Goal: Task Accomplishment & Management: Manage account settings

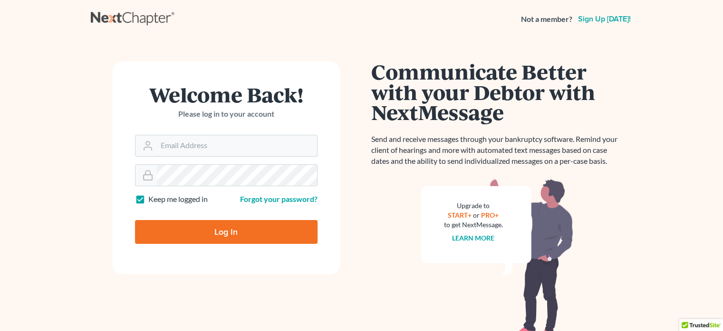
type input "[PERSON_NAME][EMAIL_ADDRESS][DOMAIN_NAME]"
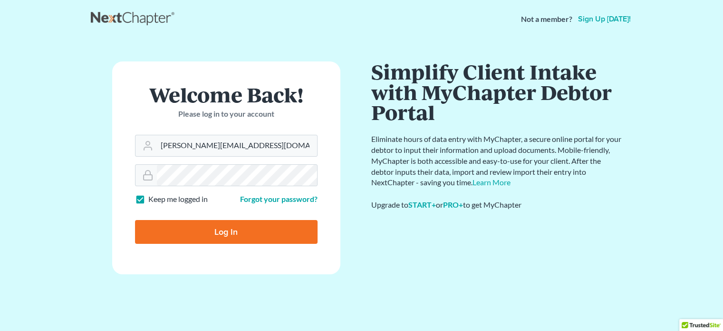
click at [244, 232] on input "Log In" at bounding box center [226, 232] width 183 height 24
type input "Thinking..."
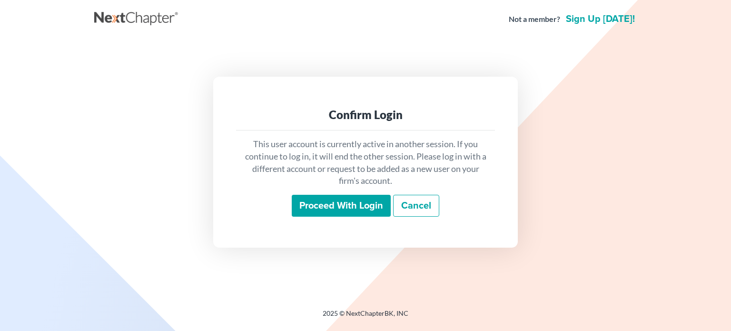
click at [338, 207] on input "Proceed with login" at bounding box center [341, 206] width 99 height 22
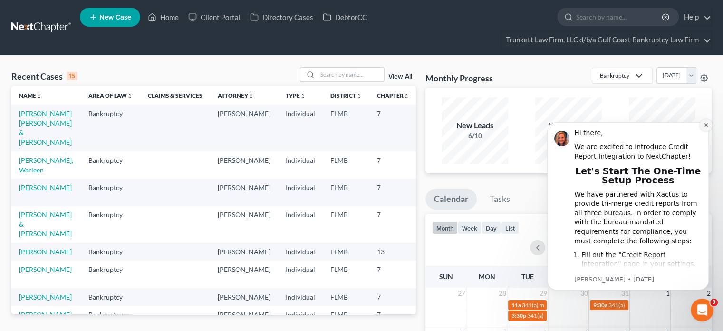
click at [706, 125] on icon "Dismiss notification" at bounding box center [705, 124] width 3 height 3
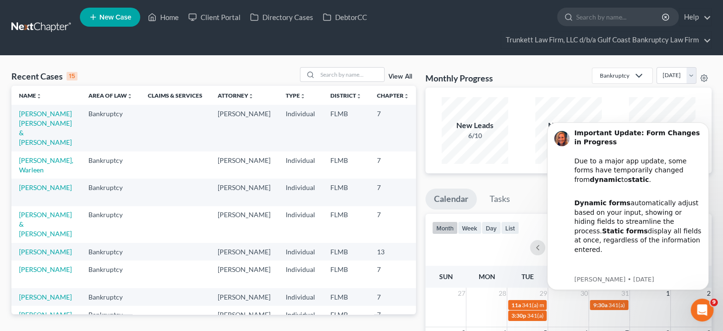
click at [706, 125] on icon "Dismiss notification" at bounding box center [706, 125] width 3 height 3
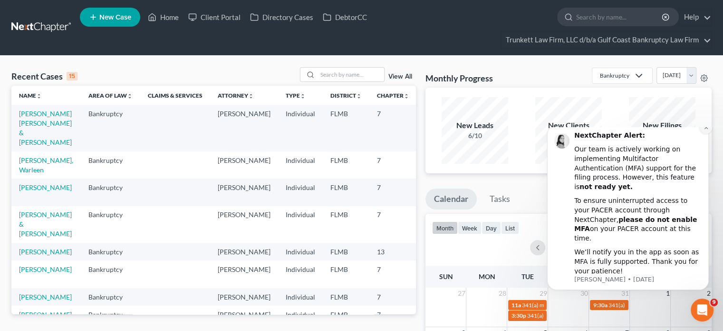
click at [706, 134] on button "Dismiss notification" at bounding box center [706, 127] width 12 height 12
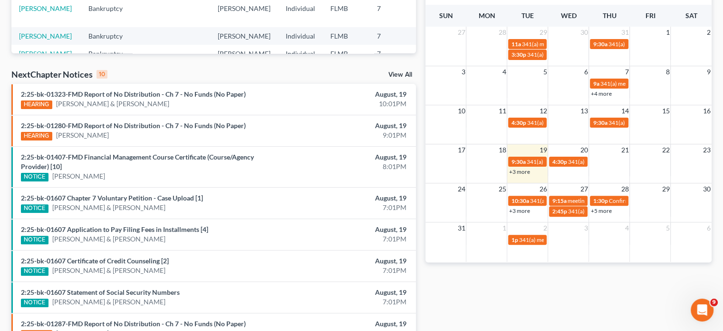
scroll to position [285, 0]
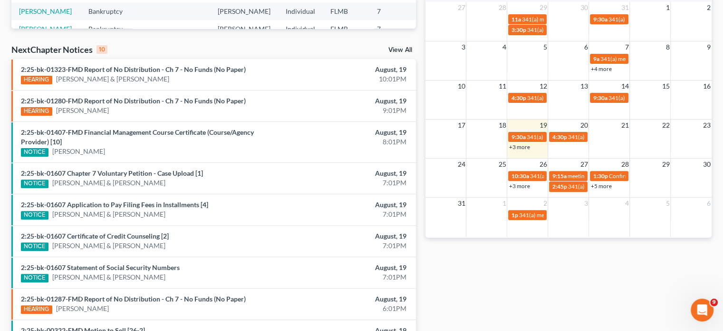
click at [526, 148] on link "+3 more" at bounding box center [519, 146] width 21 height 7
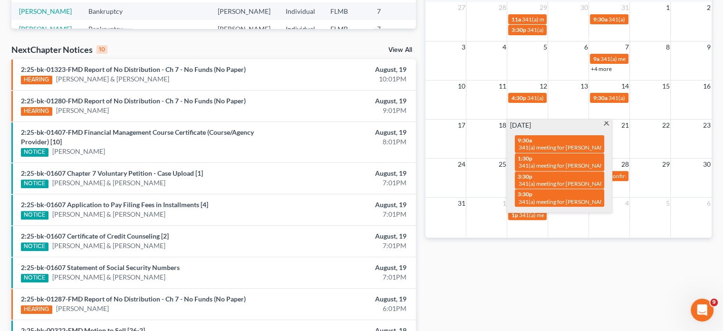
click at [605, 122] on span at bounding box center [606, 124] width 7 height 6
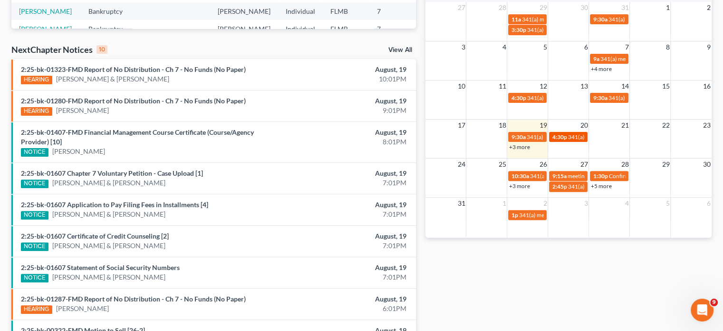
click at [579, 135] on span "341(a) meeting for [PERSON_NAME]" at bounding box center [614, 136] width 92 height 7
select select "Days"
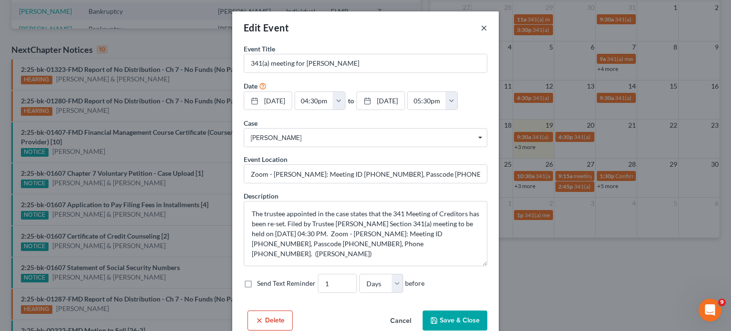
click at [480, 28] on button "×" at bounding box center [483, 27] width 7 height 11
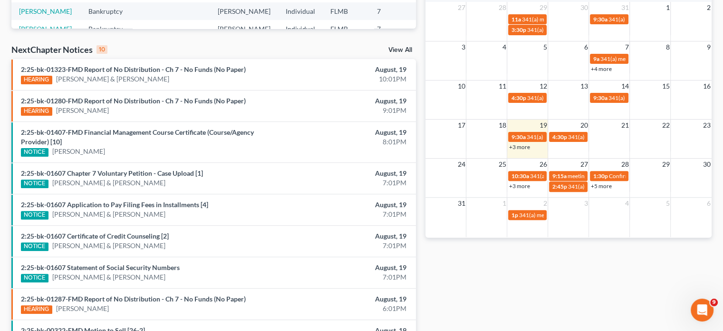
click at [526, 184] on link "+3 more" at bounding box center [519, 185] width 21 height 7
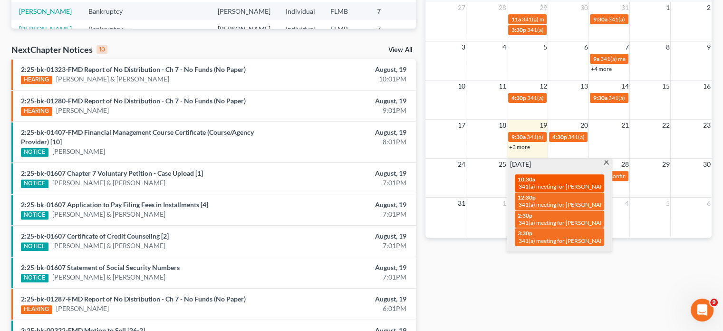
click at [548, 183] on span "341(a) meeting for [PERSON_NAME] [PERSON_NAME]" at bounding box center [587, 186] width 137 height 7
select select "Days"
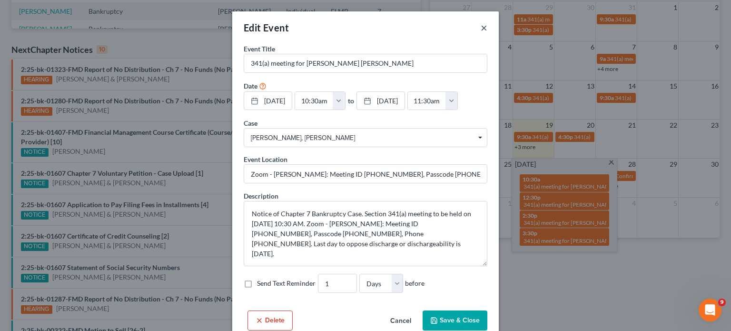
click at [480, 30] on button "×" at bounding box center [483, 27] width 7 height 11
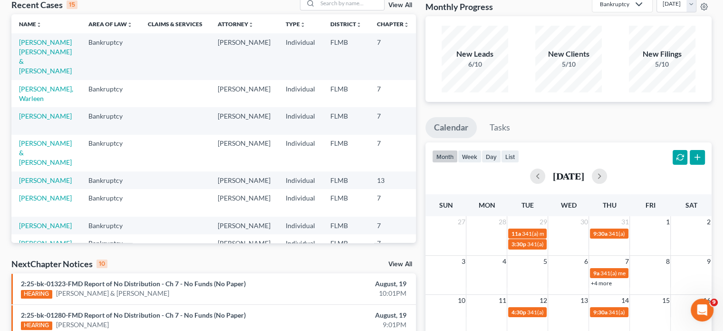
scroll to position [238, 0]
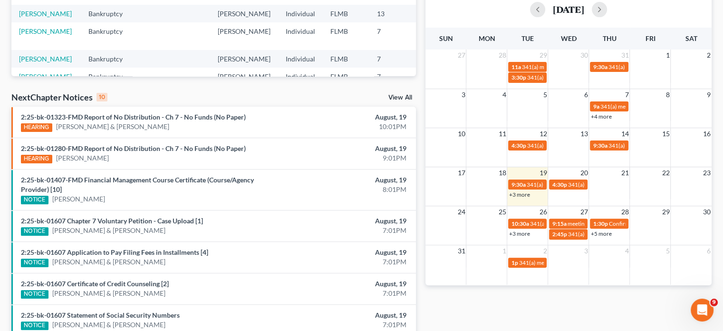
click at [457, 303] on div "Monthly Progress Bankruptcy Bankruptcy Business Litigation Construction and Dev…" at bounding box center [569, 136] width 296 height 615
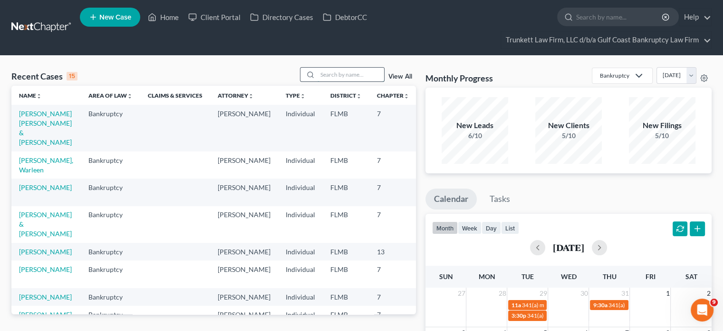
click at [342, 74] on input "search" at bounding box center [351, 75] width 67 height 14
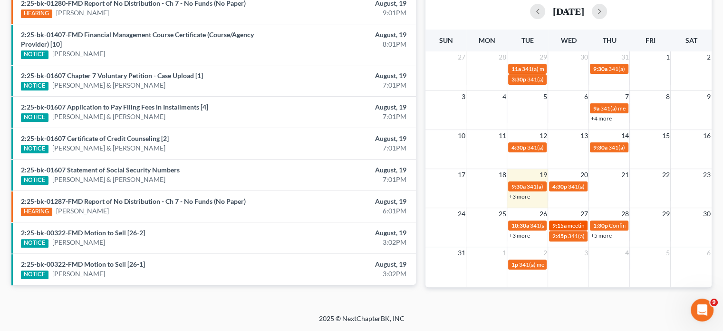
scroll to position [238, 0]
click at [529, 224] on div "10:30a 341(a) meeting for Michael Ramirez Smith" at bounding box center [527, 225] width 33 height 7
type input "ramir"
select select "Days"
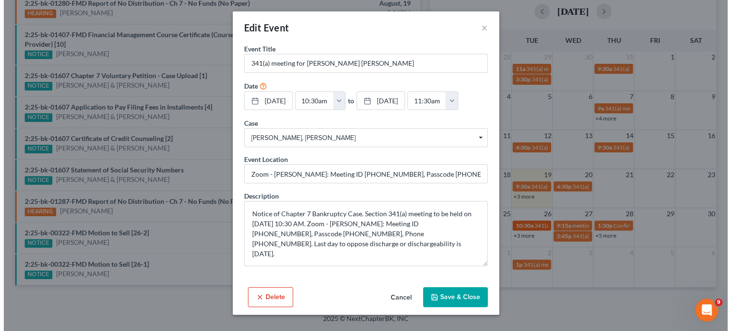
scroll to position [230, 0]
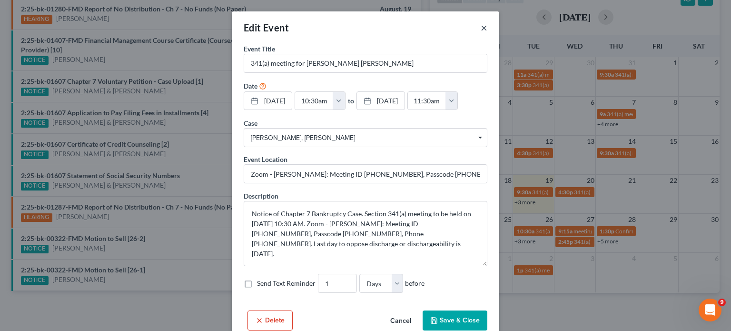
click at [480, 26] on button "×" at bounding box center [483, 27] width 7 height 11
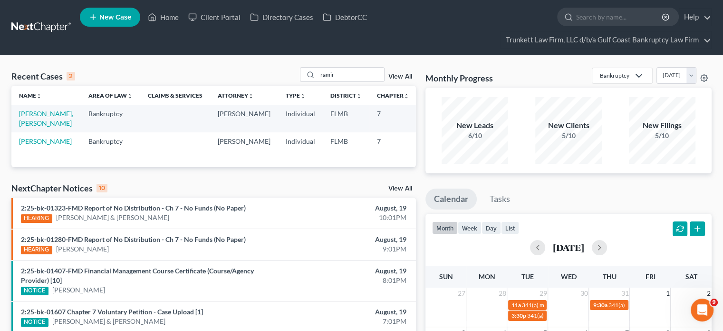
scroll to position [0, 0]
click at [25, 119] on link "[PERSON_NAME], [PERSON_NAME]" at bounding box center [46, 118] width 54 height 18
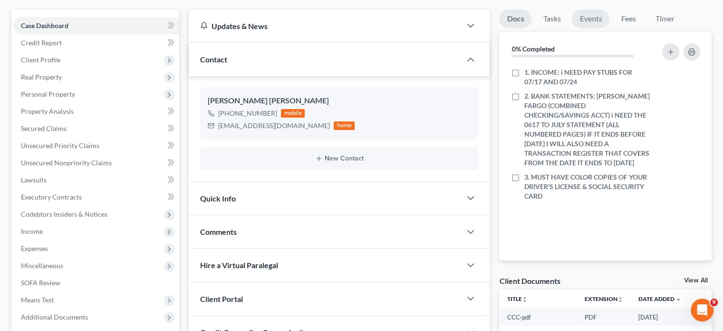
scroll to position [96, 0]
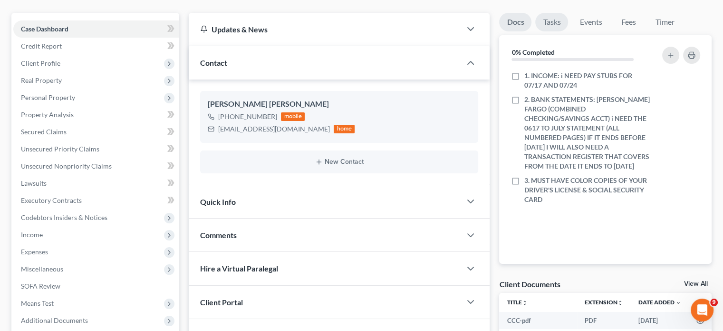
click at [544, 18] on link "Tasks" at bounding box center [552, 22] width 33 height 19
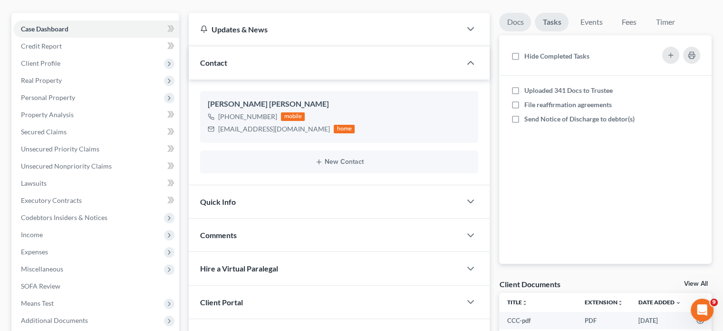
click at [513, 22] on link "Docs" at bounding box center [515, 22] width 32 height 19
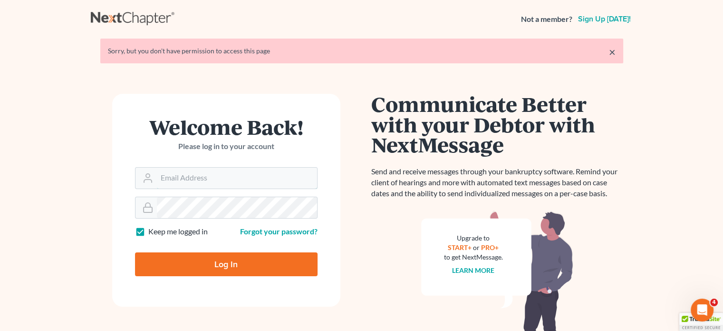
type input "[PERSON_NAME][EMAIL_ADDRESS][DOMAIN_NAME]"
click at [255, 266] on input "Log In" at bounding box center [226, 264] width 183 height 24
type input "Thinking..."
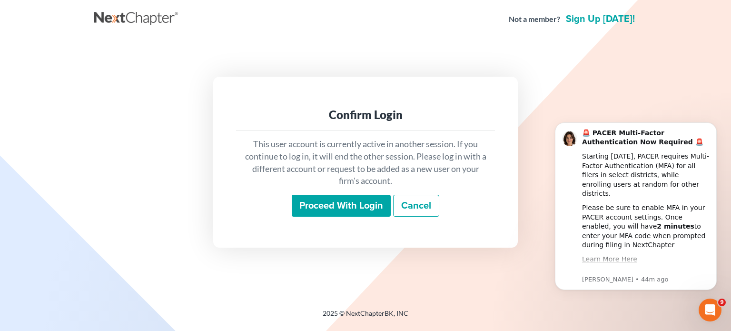
click at [342, 205] on input "Proceed with login" at bounding box center [341, 206] width 99 height 22
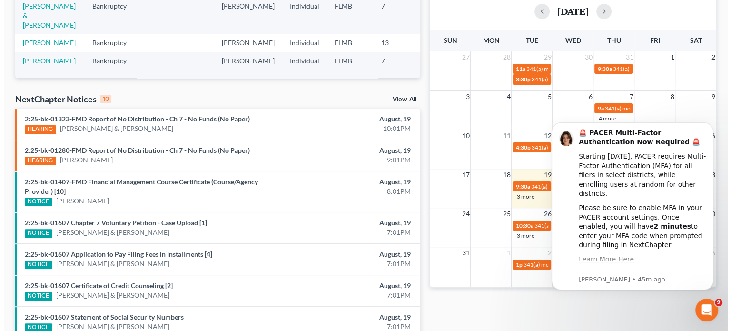
scroll to position [285, 0]
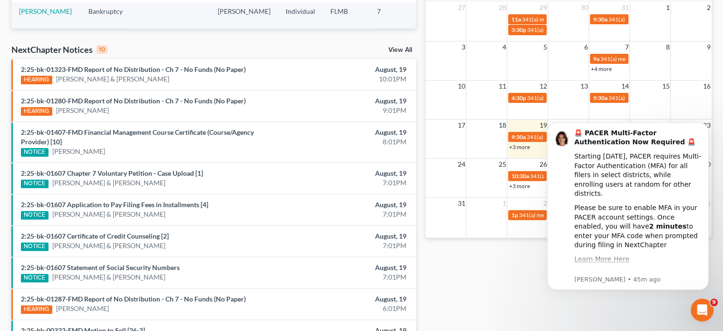
click at [718, 91] on div "Recent Cases 15 View All Name unfold_more expand_more expand_less Area of Law u…" at bounding box center [361, 89] width 723 height 638
drag, startPoint x: 477, startPoint y: 302, endPoint x: 505, endPoint y: 234, distance: 73.8
click at [478, 302] on div "Monthly Progress Bankruptcy Bankruptcy Business Litigation Construction and Dev…" at bounding box center [569, 89] width 296 height 615
click at [518, 188] on link "+3 more" at bounding box center [519, 185] width 21 height 7
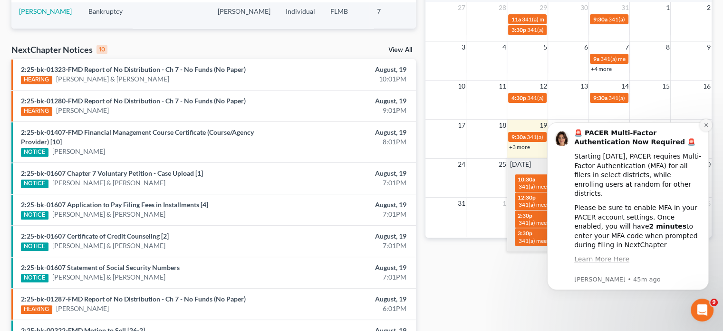
click at [704, 124] on icon "Dismiss notification" at bounding box center [706, 124] width 5 height 5
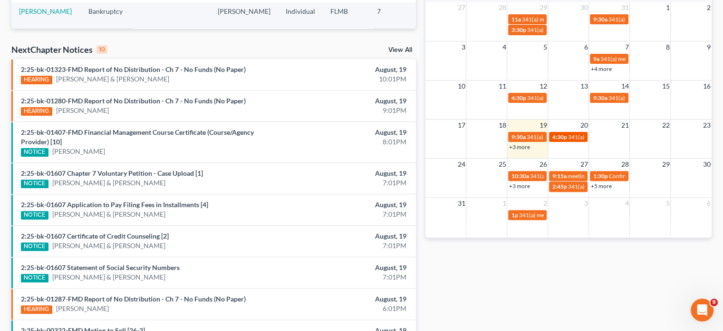
click at [585, 138] on span "341(a) meeting for [PERSON_NAME]" at bounding box center [614, 136] width 92 height 7
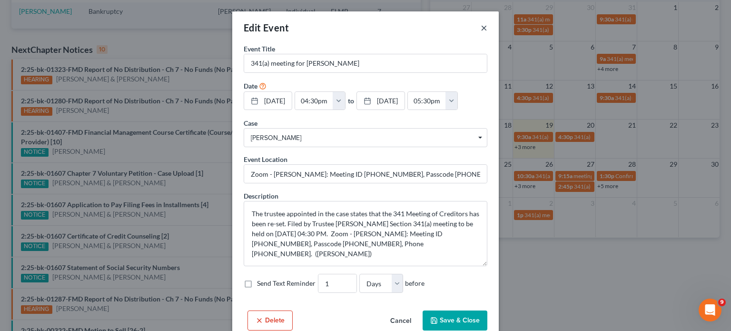
click at [480, 25] on button "×" at bounding box center [483, 27] width 7 height 11
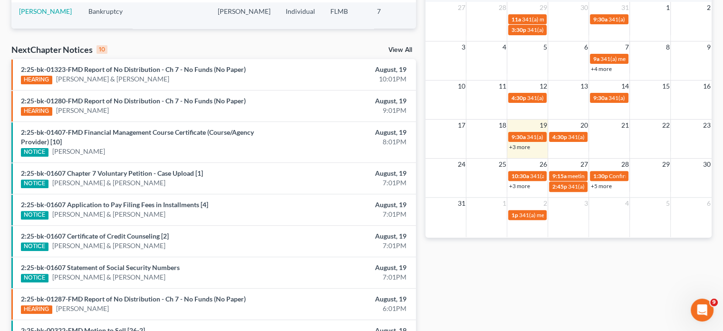
click at [523, 188] on link "+3 more" at bounding box center [519, 185] width 21 height 7
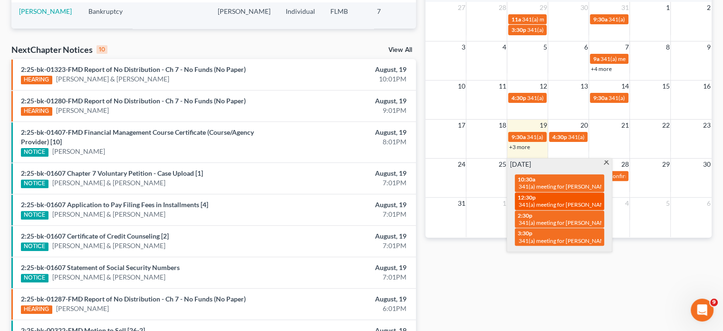
click at [583, 204] on span "341(a) meeting for [PERSON_NAME]" at bounding box center [565, 204] width 92 height 7
select select "Days"
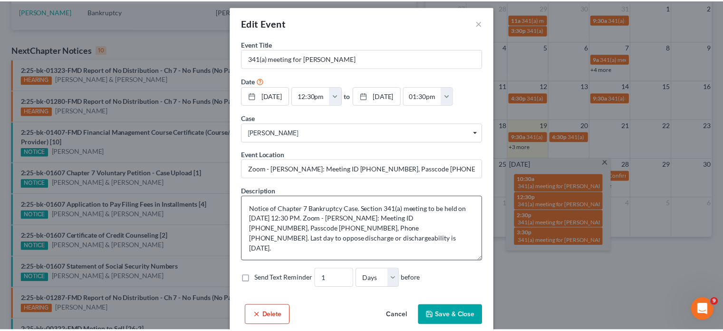
scroll to position [0, 0]
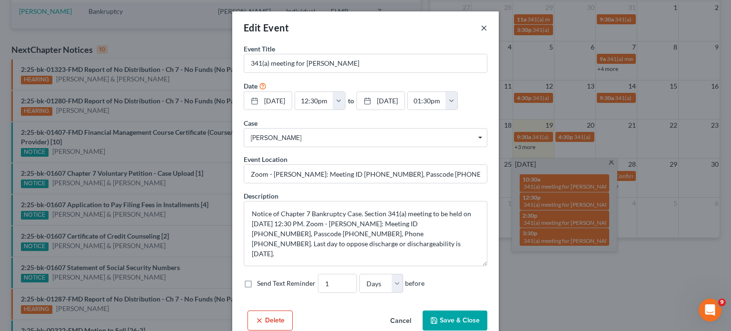
click at [480, 31] on button "×" at bounding box center [483, 27] width 7 height 11
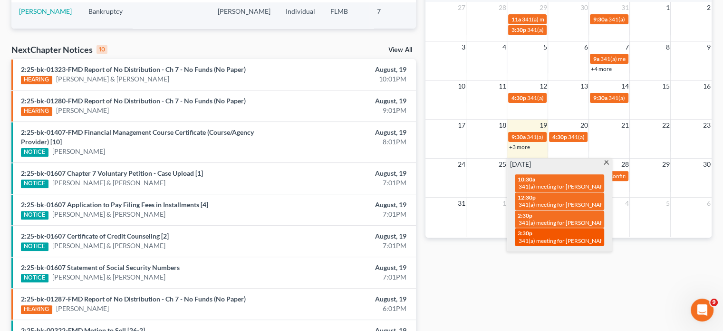
click at [588, 227] on div "10:30a 341(a) meeting for Michael Ramirez Smith 12:30p 341(a) meeting for Antho…" at bounding box center [559, 210] width 101 height 82
click at [585, 220] on span "341(a) meeting for [PERSON_NAME]" at bounding box center [565, 222] width 92 height 7
select select "Days"
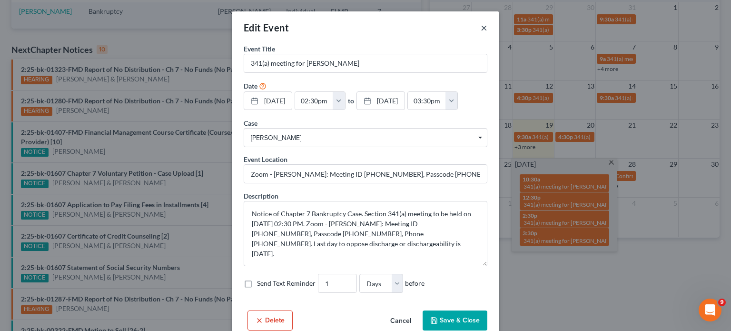
click at [480, 29] on button "×" at bounding box center [483, 27] width 7 height 11
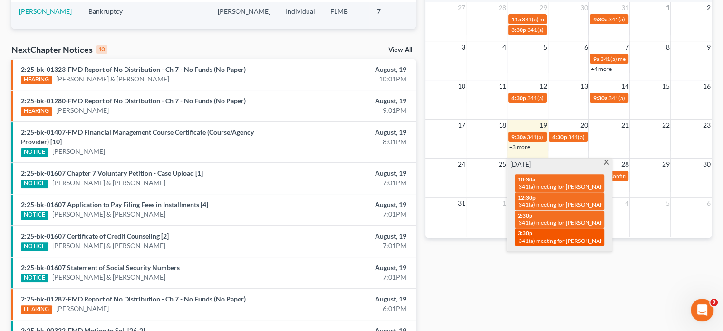
click at [568, 234] on div "3:30p 341(a) meeting for Carlos Ramirez" at bounding box center [560, 236] width 84 height 15
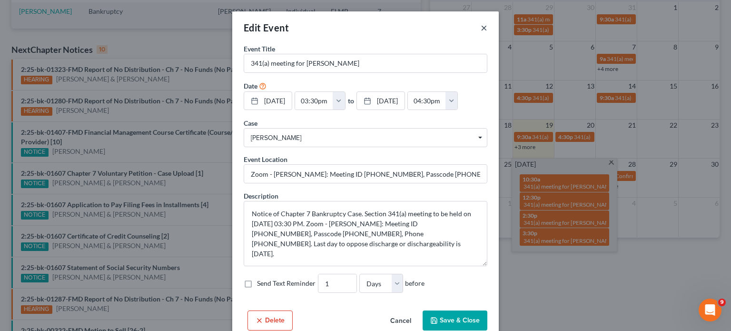
click at [480, 31] on button "×" at bounding box center [483, 27] width 7 height 11
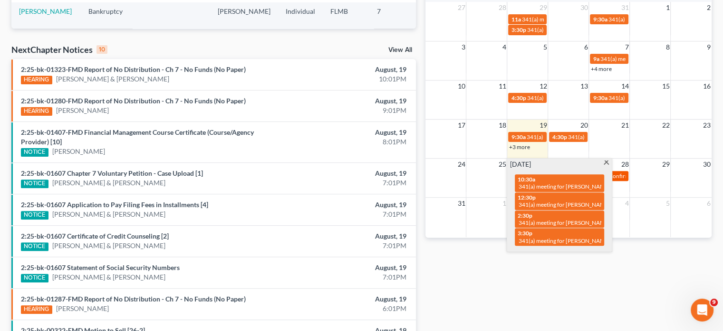
click at [621, 173] on span "Confirmation hearing for [PERSON_NAME]" at bounding box center [663, 175] width 108 height 7
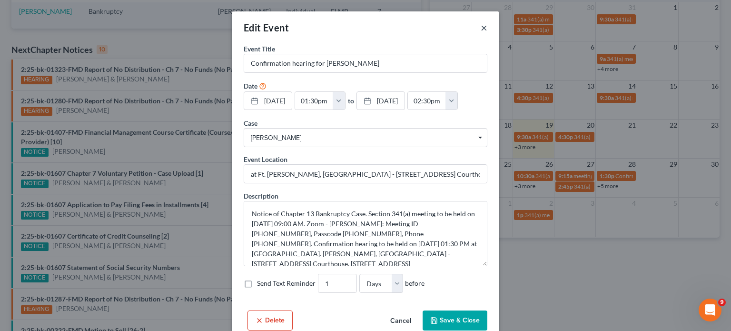
click at [480, 28] on button "×" at bounding box center [483, 27] width 7 height 11
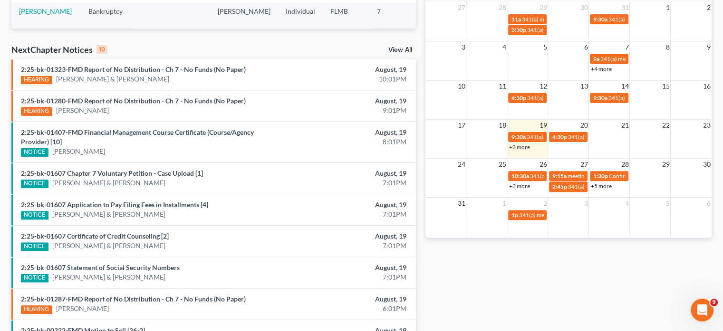
click at [607, 184] on link "+5 more" at bounding box center [601, 185] width 21 height 7
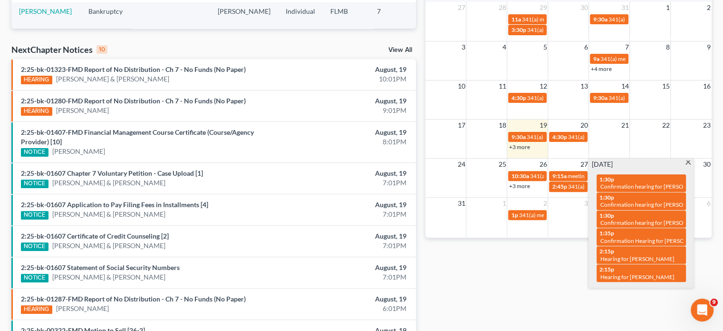
click at [556, 192] on div "24 25 26 27 28 29 30 10:30a 341(a) meeting for Michael Ramirez Smith 9:15a meet…" at bounding box center [569, 177] width 286 height 39
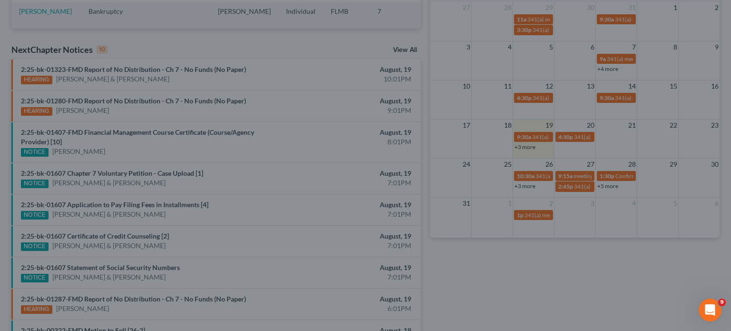
click at [563, 202] on div "New Event × Event Title * Date 8/27/2025 close Date 8/27/2025 Time 12:00 AM che…" at bounding box center [365, 165] width 731 height 331
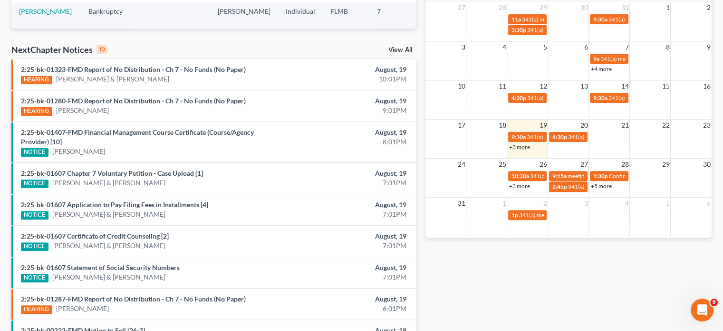
click at [523, 183] on link "+3 more" at bounding box center [519, 185] width 21 height 7
click at [597, 300] on div "Monthly Progress Bankruptcy Bankruptcy Business Litigation Construction and Dev…" at bounding box center [569, 89] width 296 height 615
click at [569, 172] on span "meeting of creditors for [PERSON_NAME]" at bounding box center [619, 175] width 104 height 7
select select "Days"
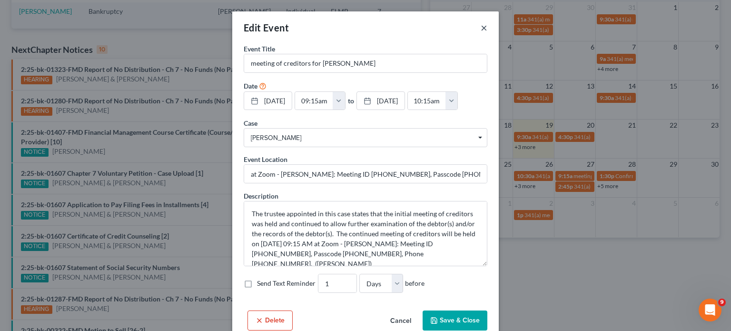
click at [480, 29] on button "×" at bounding box center [483, 27] width 7 height 11
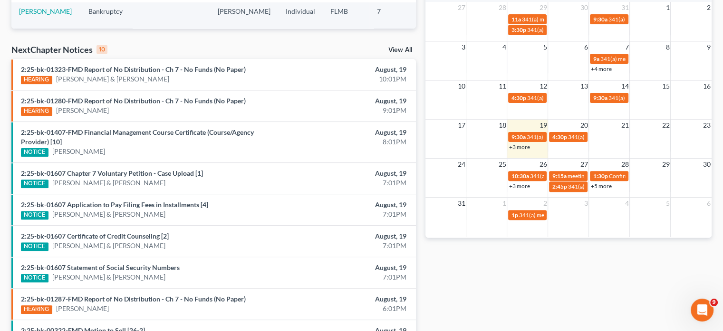
click at [521, 187] on link "+3 more" at bounding box center [519, 185] width 21 height 7
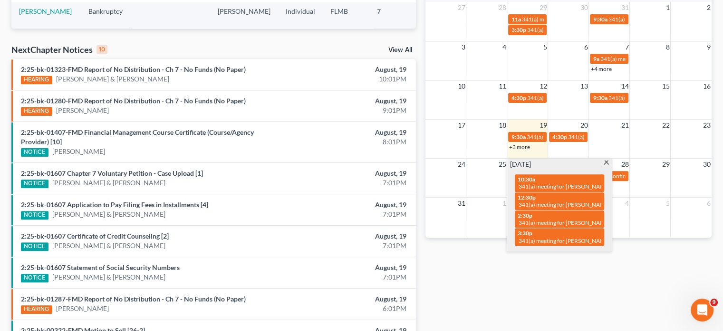
click at [622, 258] on div "Monthly Progress Bankruptcy Bankruptcy Business Litigation Construction and Dev…" at bounding box center [569, 89] width 296 height 615
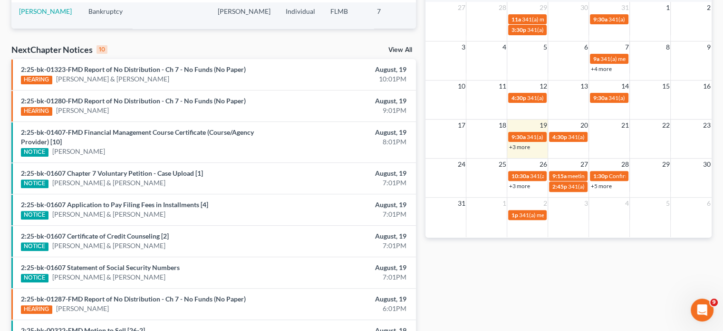
click at [599, 184] on link "+5 more" at bounding box center [601, 185] width 21 height 7
click at [524, 180] on link "10:30a 341(a) meeting for Michael Ramirez Smith" at bounding box center [527, 176] width 39 height 10
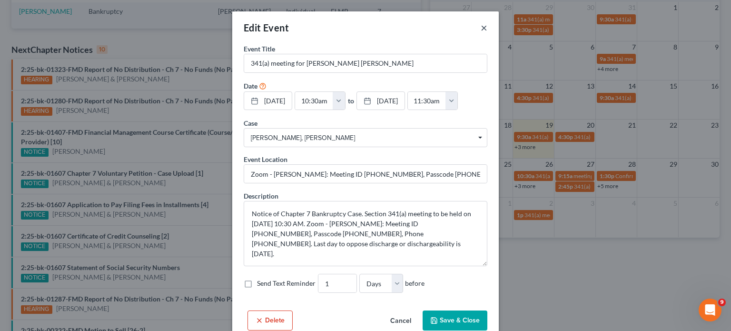
click at [480, 30] on button "×" at bounding box center [483, 27] width 7 height 11
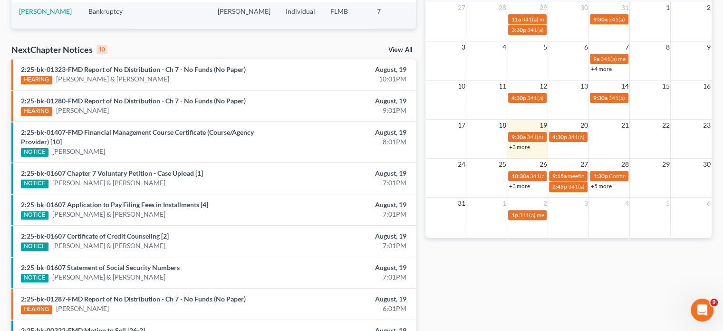
click at [524, 185] on link "+3 more" at bounding box center [519, 185] width 21 height 7
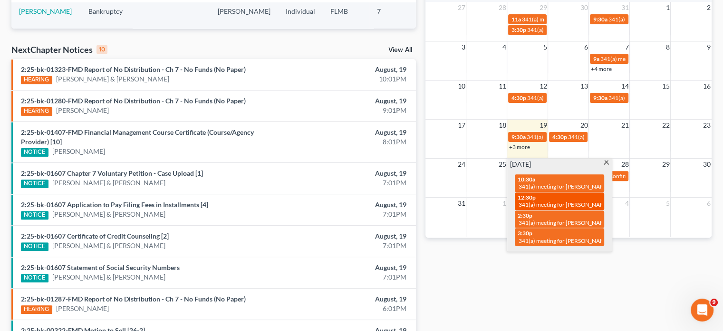
click at [555, 197] on div "12:30p 341(a) meeting for Anthony Tiljak" at bounding box center [560, 201] width 84 height 15
select select "Days"
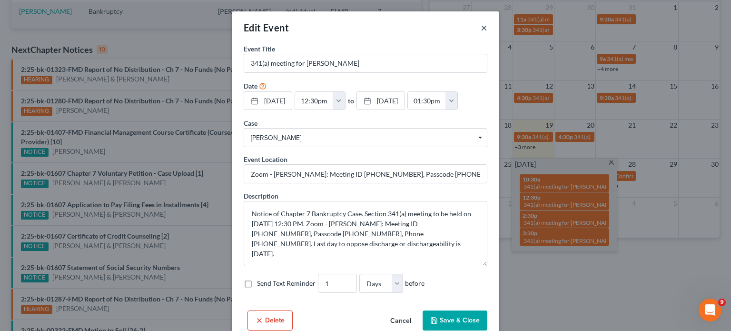
click at [480, 33] on button "×" at bounding box center [483, 27] width 7 height 11
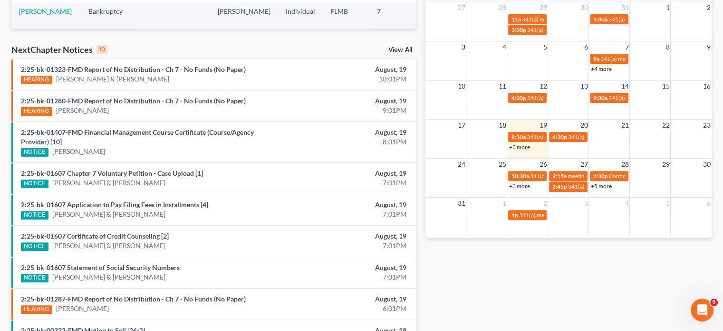
click at [584, 306] on div "Monthly Progress Bankruptcy Bankruptcy Business Litigation Construction and Dev…" at bounding box center [569, 89] width 296 height 615
click at [606, 189] on div "+5 more" at bounding box center [609, 186] width 40 height 10
click at [605, 188] on link "+5 more" at bounding box center [601, 185] width 21 height 7
click at [567, 161] on td "27" at bounding box center [568, 164] width 41 height 12
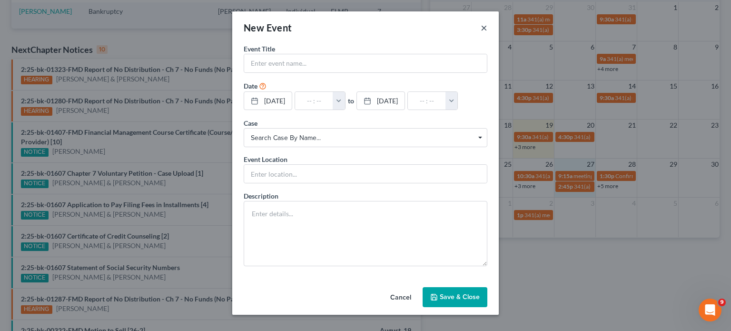
click at [486, 30] on button "×" at bounding box center [483, 27] width 7 height 11
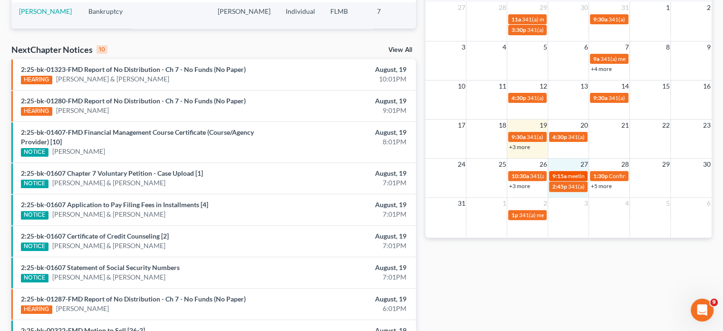
click at [578, 178] on div "9:15a meeting of creditors for Steven Shea" at bounding box center [568, 175] width 33 height 7
select select "Days"
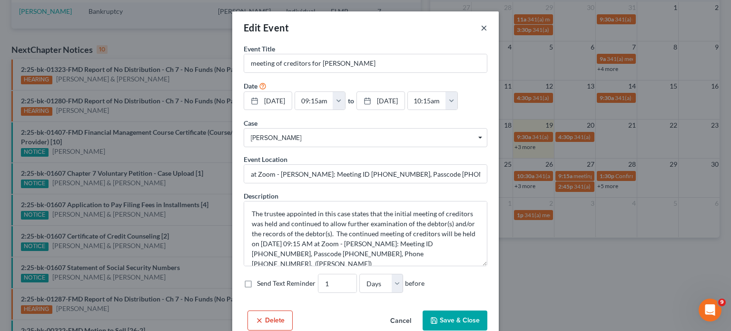
click at [482, 24] on button "×" at bounding box center [483, 27] width 7 height 11
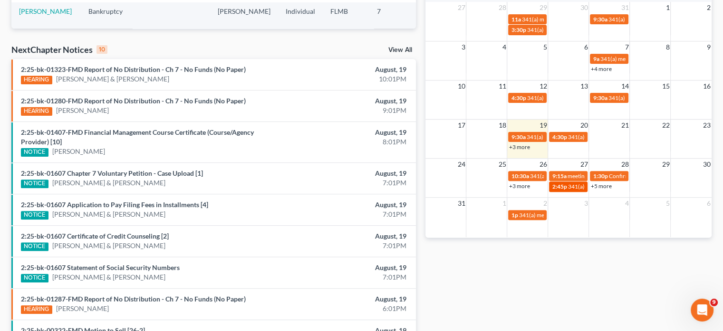
click at [578, 188] on span "341(a) meeting for [PERSON_NAME]" at bounding box center [614, 186] width 92 height 7
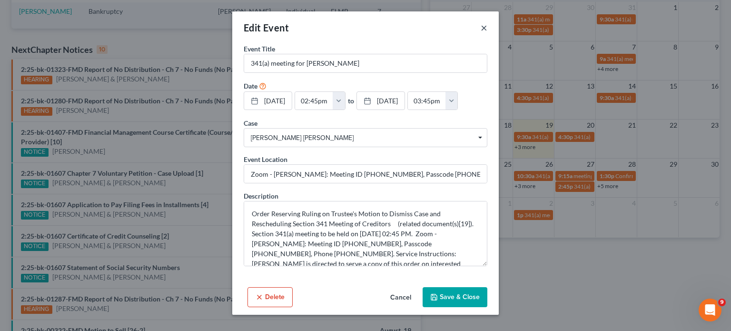
click at [486, 24] on button "×" at bounding box center [483, 27] width 7 height 11
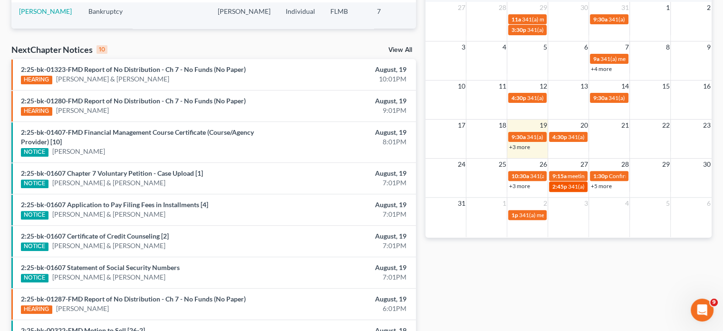
click at [569, 185] on span "341(a) meeting for [PERSON_NAME]" at bounding box center [614, 186] width 92 height 7
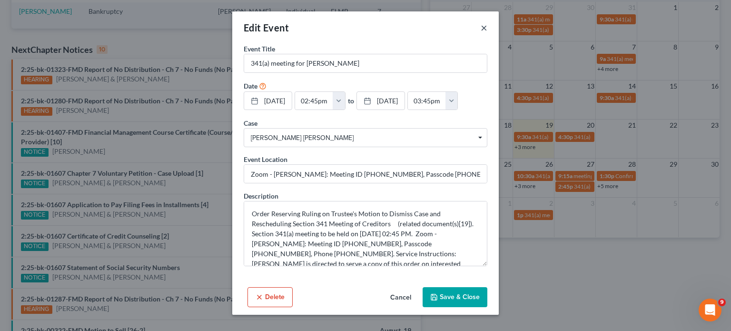
click at [483, 25] on button "×" at bounding box center [483, 27] width 7 height 11
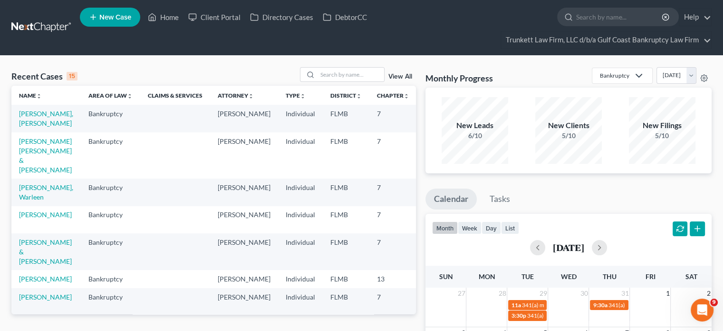
click at [370, 86] on th "Chapter unfold_more expand_more expand_less" at bounding box center [394, 95] width 48 height 19
click at [354, 79] on input "search" at bounding box center [351, 75] width 67 height 14
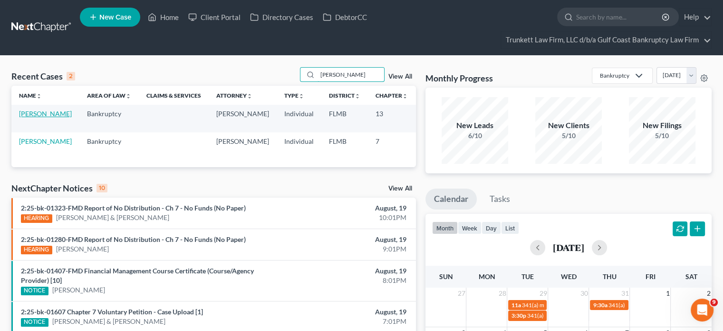
type input "shea"
click at [38, 112] on link "[PERSON_NAME]" at bounding box center [45, 113] width 53 height 8
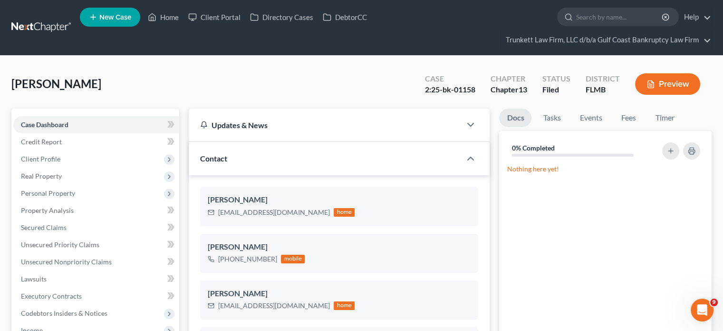
scroll to position [260, 0]
click at [554, 120] on link "Tasks" at bounding box center [552, 117] width 33 height 19
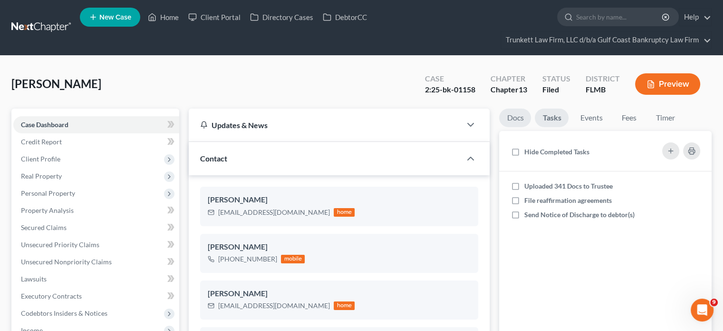
click at [513, 123] on link "Docs" at bounding box center [515, 117] width 32 height 19
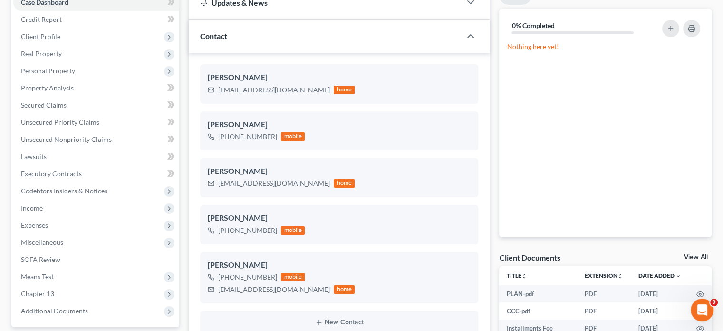
scroll to position [48, 0]
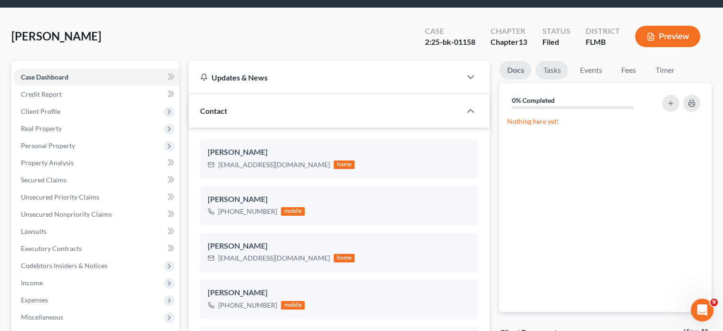
click at [551, 71] on link "Tasks" at bounding box center [552, 70] width 33 height 19
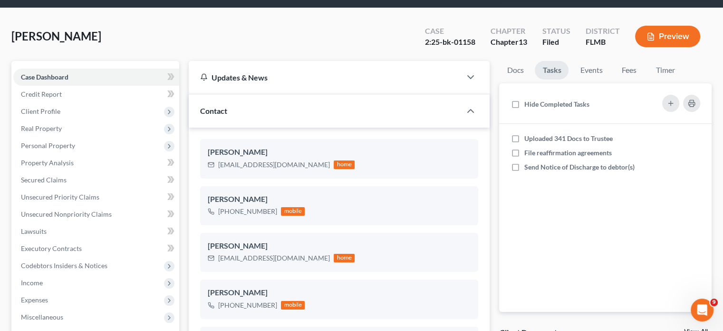
click at [546, 68] on link "Tasks" at bounding box center [552, 70] width 34 height 19
click at [524, 138] on label "Uploaded 341 Docs to Trustee" at bounding box center [572, 139] width 96 height 10
click at [528, 138] on input "Uploaded 341 Docs to Trustee" at bounding box center [531, 137] width 6 height 6
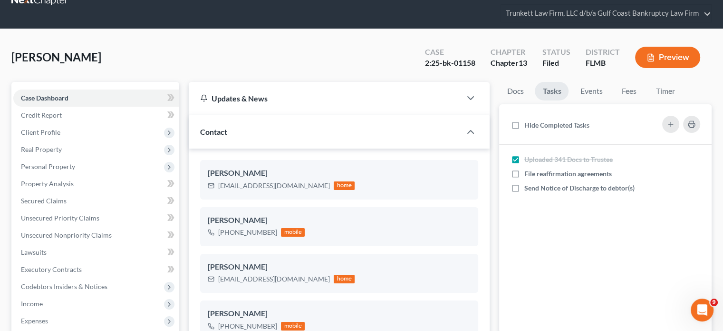
scroll to position [0, 0]
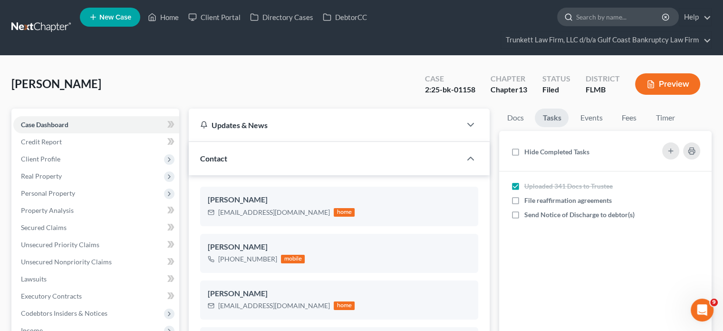
click at [633, 9] on input "search" at bounding box center [619, 17] width 87 height 18
click at [524, 188] on label "Uploaded 341 Docs to Trustee" at bounding box center [572, 186] width 96 height 10
click at [528, 187] on input "Uploaded 341 Docs to Trustee" at bounding box center [531, 184] width 6 height 6
checkbox input "false"
click at [11, 22] on link at bounding box center [41, 27] width 61 height 17
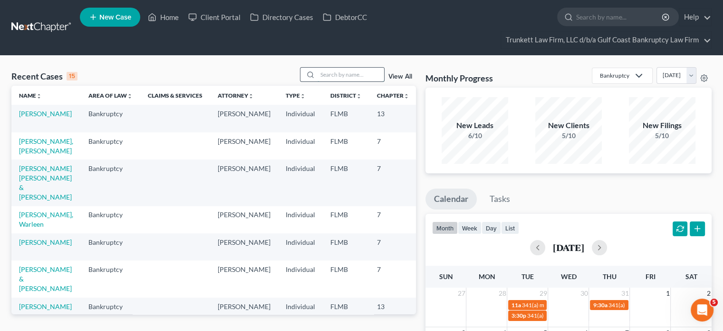
drag, startPoint x: 339, startPoint y: 75, endPoint x: 325, endPoint y: 74, distance: 13.4
click at [325, 74] on input "search" at bounding box center [351, 75] width 67 height 14
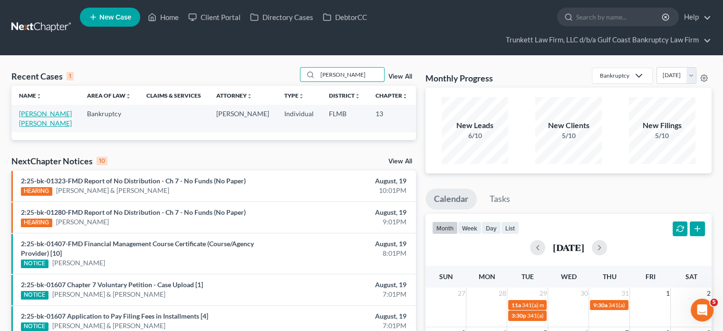
type input "perkins"
click at [26, 121] on link "[PERSON_NAME] [PERSON_NAME]" at bounding box center [45, 118] width 53 height 18
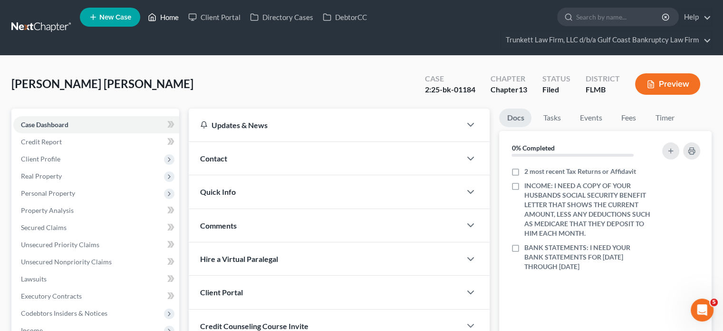
click at [166, 17] on link "Home" at bounding box center [163, 17] width 40 height 17
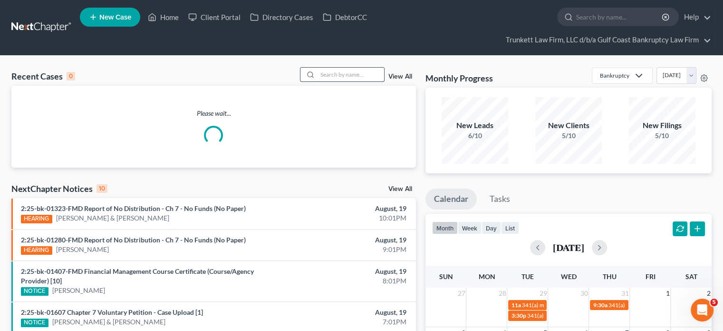
click at [358, 74] on input "search" at bounding box center [351, 75] width 67 height 14
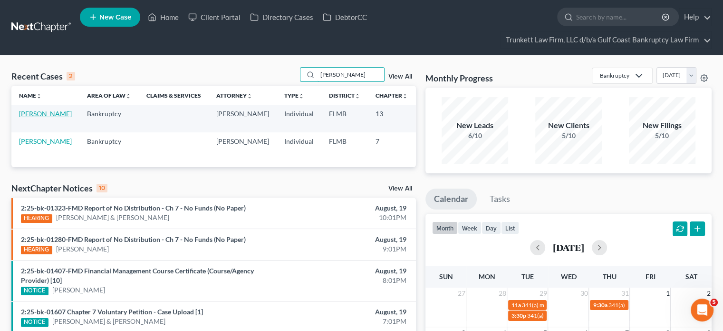
type input "shea"
click at [31, 116] on link "[PERSON_NAME]" at bounding box center [45, 113] width 53 height 8
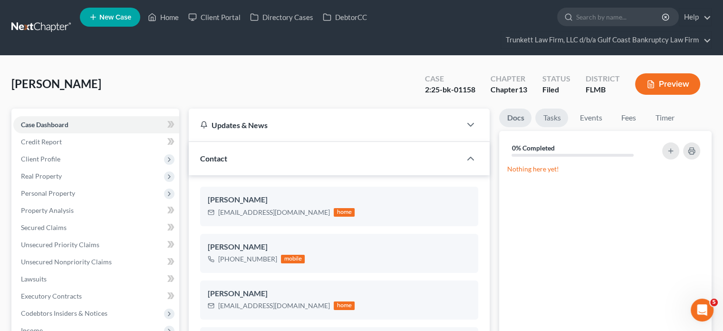
scroll to position [260, 0]
click at [565, 117] on link "Tasks" at bounding box center [552, 117] width 33 height 19
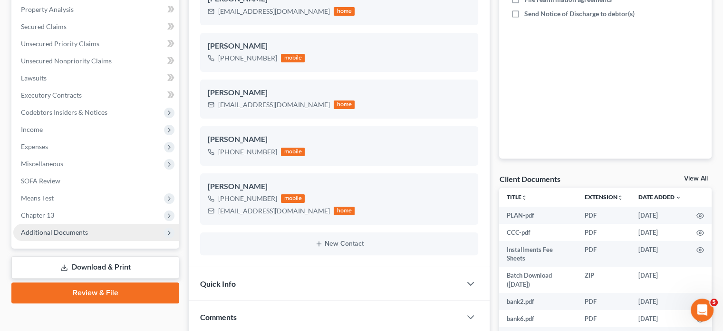
scroll to position [238, 0]
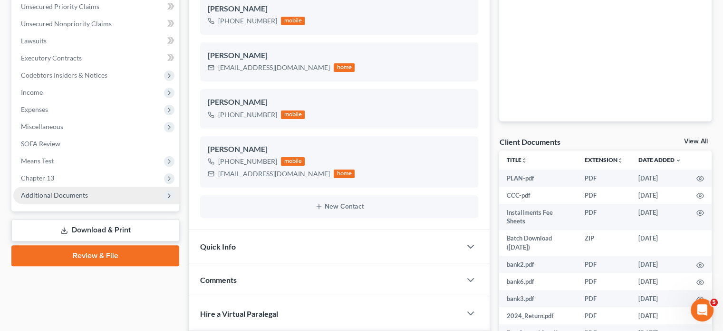
click at [71, 195] on span "Additional Documents" at bounding box center [54, 195] width 67 height 8
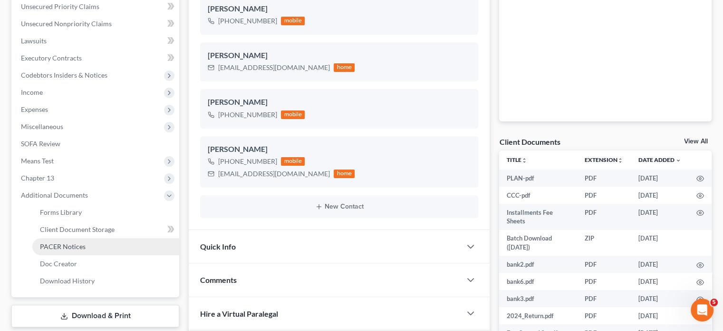
click at [93, 240] on link "PACER Notices" at bounding box center [105, 246] width 147 height 17
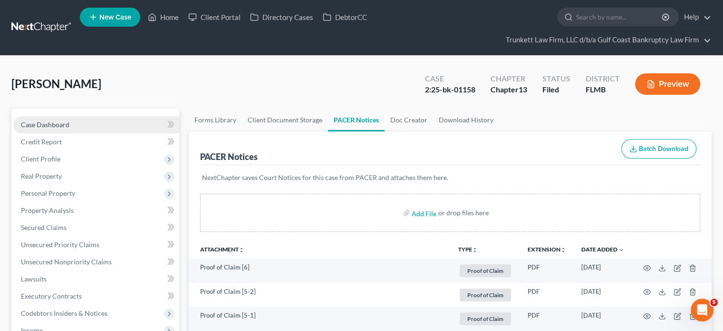
click at [114, 125] on link "Case Dashboard" at bounding box center [96, 124] width 166 height 17
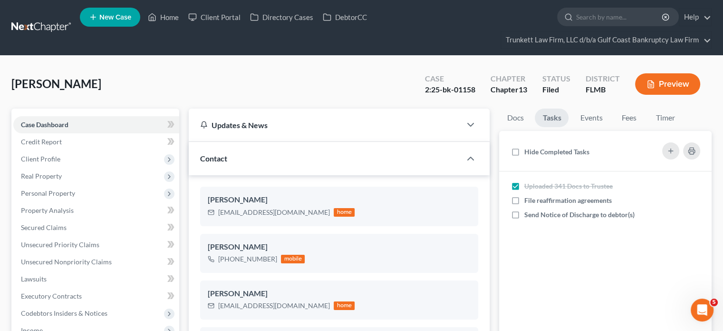
scroll to position [260, 0]
click at [148, 15] on icon at bounding box center [152, 16] width 9 height 11
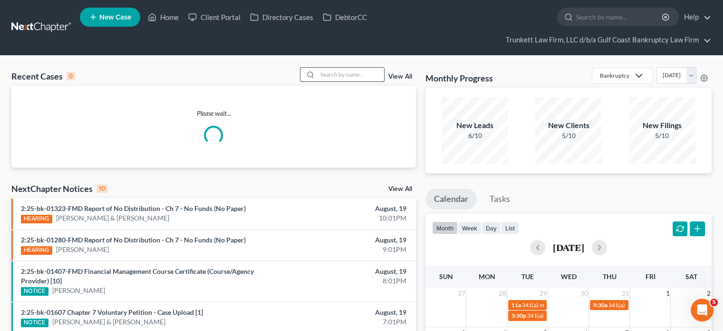
click at [341, 73] on input "search" at bounding box center [351, 75] width 67 height 14
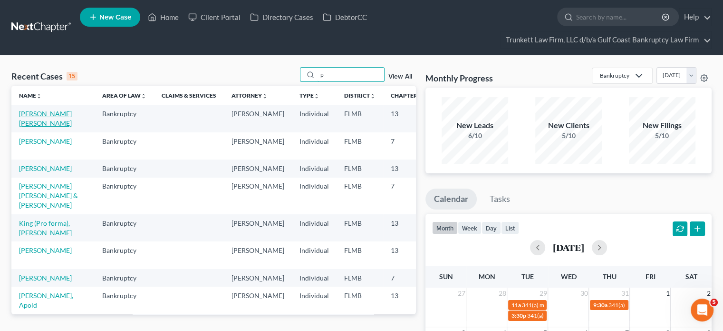
type input "p"
click at [31, 115] on link "[PERSON_NAME] [PERSON_NAME]" at bounding box center [45, 118] width 53 height 18
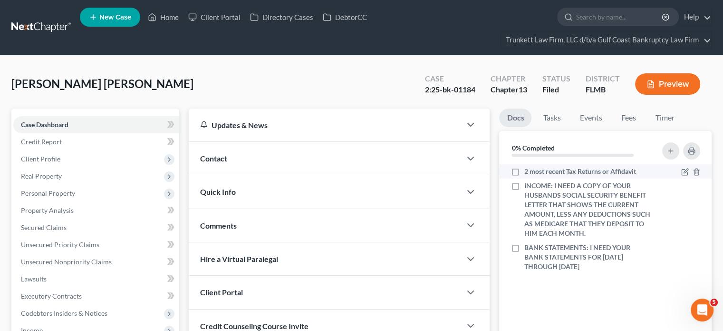
click at [524, 168] on label "2 most recent Tax Returns or Affidavit" at bounding box center [580, 171] width 112 height 10
click at [528, 168] on input "2 most recent Tax Returns or Affidavit" at bounding box center [531, 169] width 6 height 6
checkbox input "true"
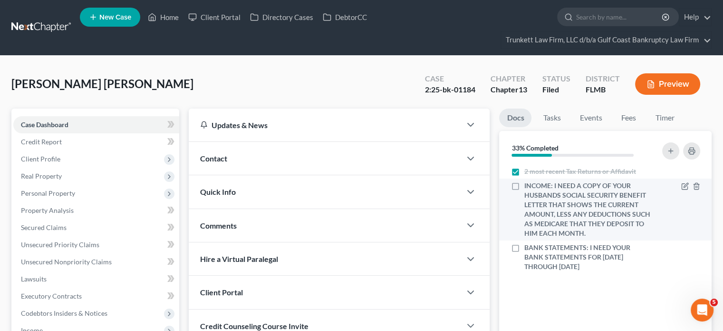
click at [524, 182] on label "INCOME: I NEED A COPY OF YOUR HUSBANDS SOCIAL SECURITY BENEFIT LETTER THAT SHOW…" at bounding box center [587, 209] width 127 height 57
click at [528, 182] on input "INCOME: I NEED A COPY OF YOUR HUSBANDS SOCIAL SECURITY BENEFIT LETTER THAT SHOW…" at bounding box center [531, 184] width 6 height 6
checkbox input "true"
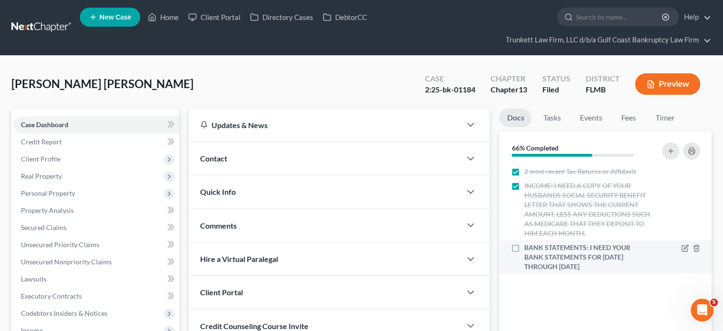
click at [524, 247] on label "BANK STATEMENTS: I NEED YOUR BANK STATEMENTS FOR DECEMBER 1 THROUGH 31" at bounding box center [587, 257] width 127 height 29
click at [528, 247] on input "BANK STATEMENTS: I NEED YOUR BANK STATEMENTS FOR DECEMBER 1 THROUGH 31" at bounding box center [531, 246] width 6 height 6
checkbox input "true"
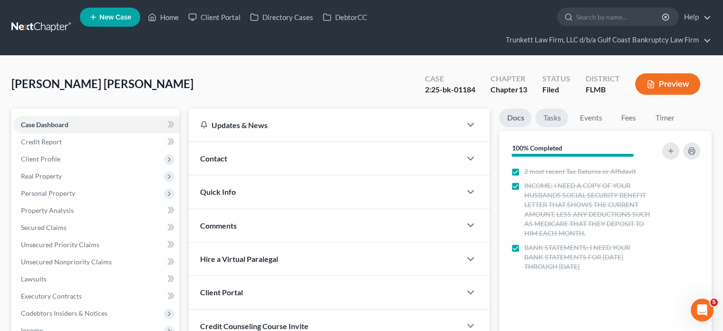
click at [557, 112] on link "Tasks" at bounding box center [552, 117] width 33 height 19
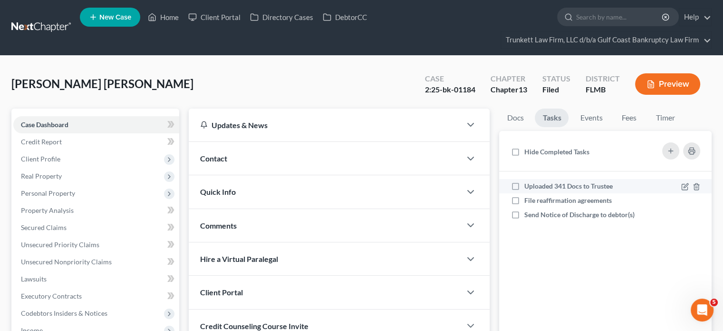
click at [524, 187] on label "Uploaded 341 Docs to Trustee" at bounding box center [572, 186] width 96 height 10
click at [528, 187] on input "Uploaded 341 Docs to Trustee" at bounding box center [531, 184] width 6 height 6
checkbox input "true"
click at [524, 147] on label "Hide Completed Tasks" at bounding box center [556, 152] width 65 height 10
click at [528, 147] on input "Hide Completed Tasks" at bounding box center [531, 150] width 6 height 6
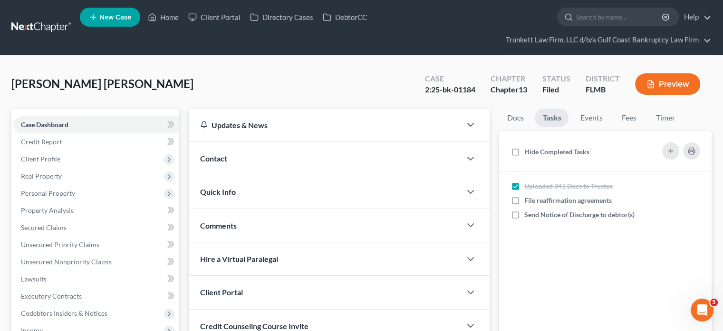
checkbox input "true"
click at [508, 122] on link "Docs" at bounding box center [515, 117] width 32 height 19
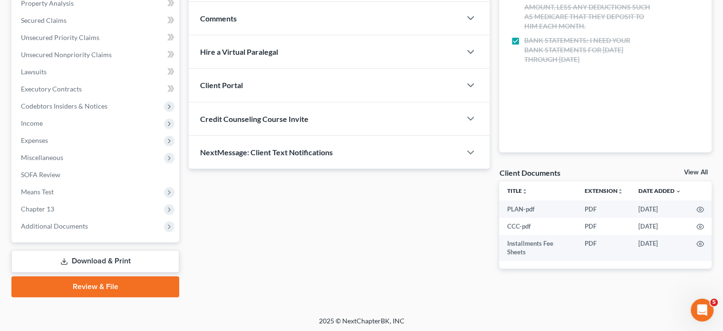
scroll to position [208, 0]
click at [415, 151] on div "NextMessage: Client Text Notifications" at bounding box center [325, 151] width 273 height 33
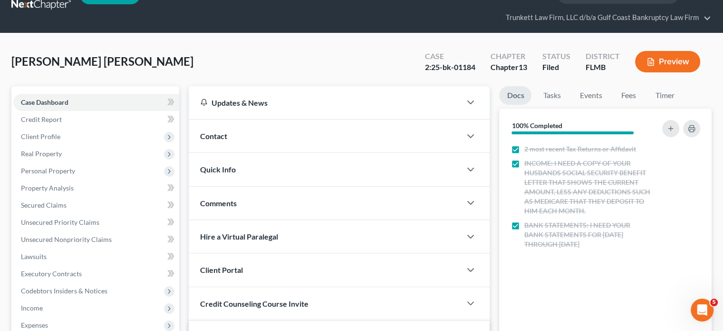
scroll to position [0, 0]
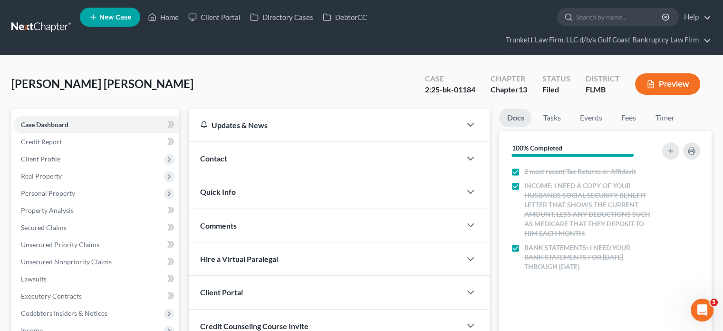
click at [351, 73] on div "Perkins Mann, Carolyn Upgraded Case 2:25-bk-01184 Chapter Chapter 13 Status Fil…" at bounding box center [361, 87] width 701 height 41
click at [58, 29] on link at bounding box center [41, 27] width 61 height 17
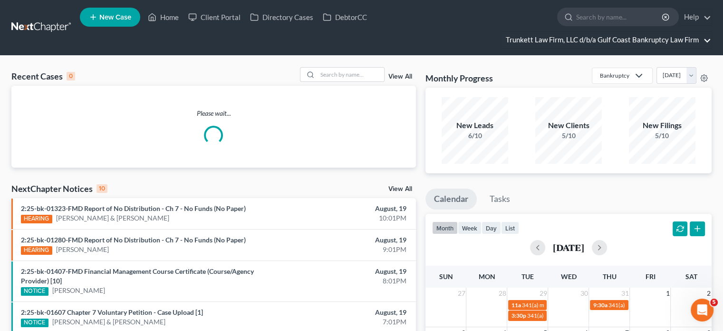
click at [546, 39] on link "Trunkett Law Firm, LLC d/b/a Gulf Coast Bankruptcy Law Firm" at bounding box center [606, 39] width 210 height 17
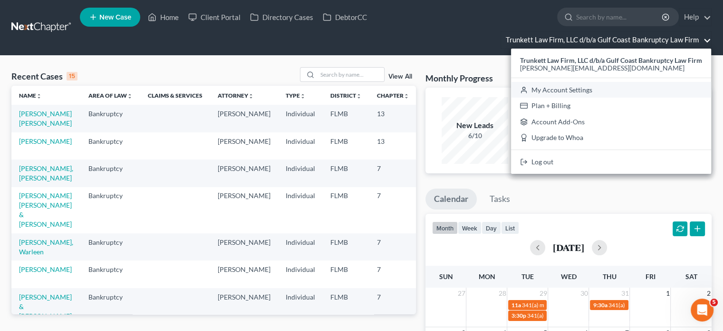
click at [557, 91] on link "My Account Settings" at bounding box center [611, 90] width 200 height 16
select select "24"
select select "9"
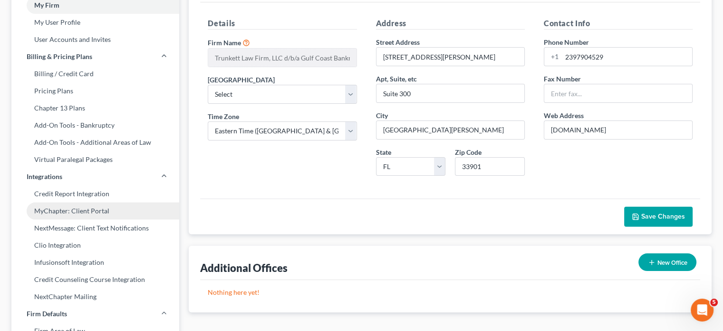
click at [113, 212] on link "MyChapter: Client Portal" at bounding box center [95, 210] width 168 height 17
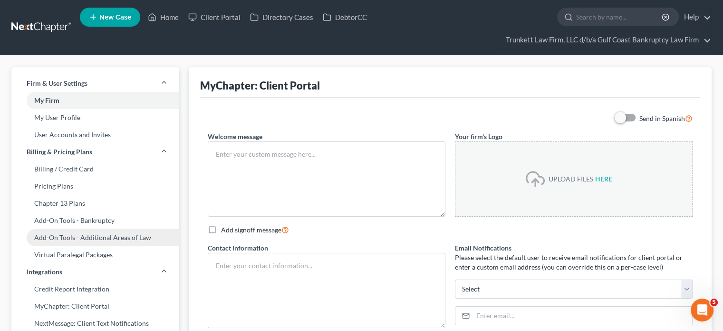
type textarea "Hello! Welcome to MyChapter. We are here to help make the bankruptcy filing pro…"
type textarea "Trunkett Law Firm [STREET_ADDRESS][PERSON_NAME][PERSON_NAME] [PHONE_NUMBER]"
type input "[EMAIL_ADDRESS][DOMAIN_NAME]"
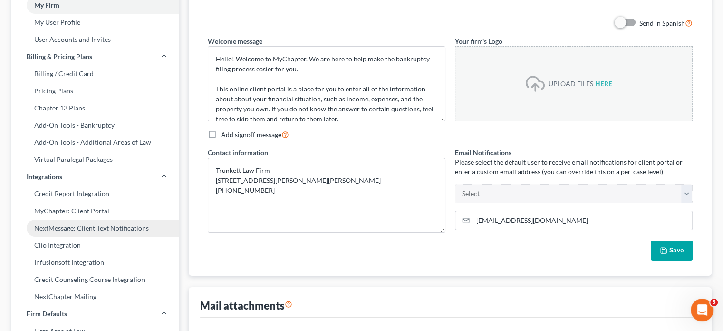
click at [112, 224] on link "NextMessage: Client Text Notifications" at bounding box center [95, 227] width 168 height 17
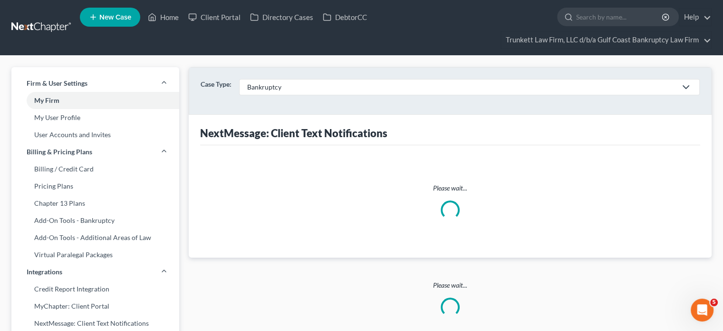
select select "2"
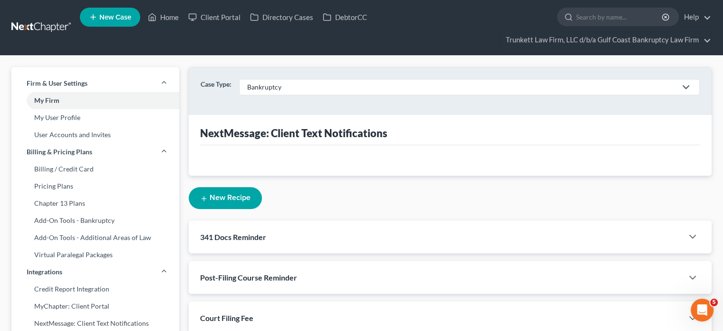
select select "10120"
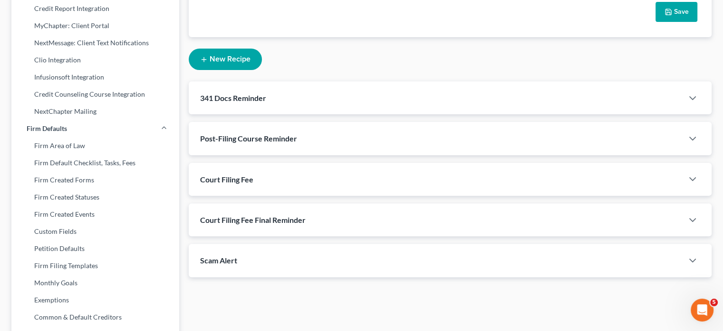
scroll to position [333, 0]
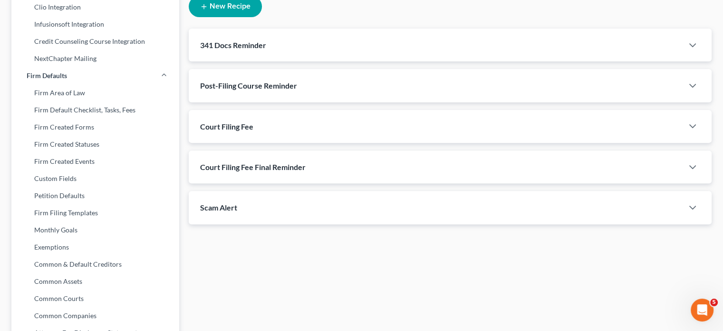
click at [390, 38] on div "341 Docs Reminder" at bounding box center [436, 45] width 495 height 33
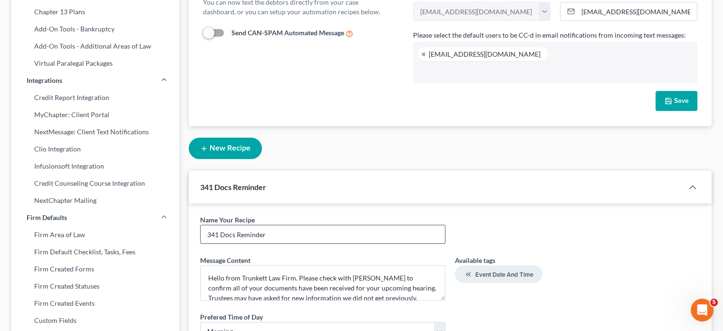
scroll to position [190, 0]
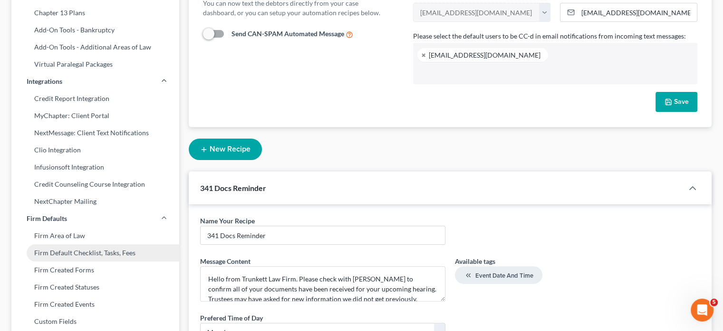
click at [134, 254] on link "Firm Default Checklist, Tasks, Fees" at bounding box center [95, 252] width 168 height 17
